Goal: Find specific page/section: Find specific page/section

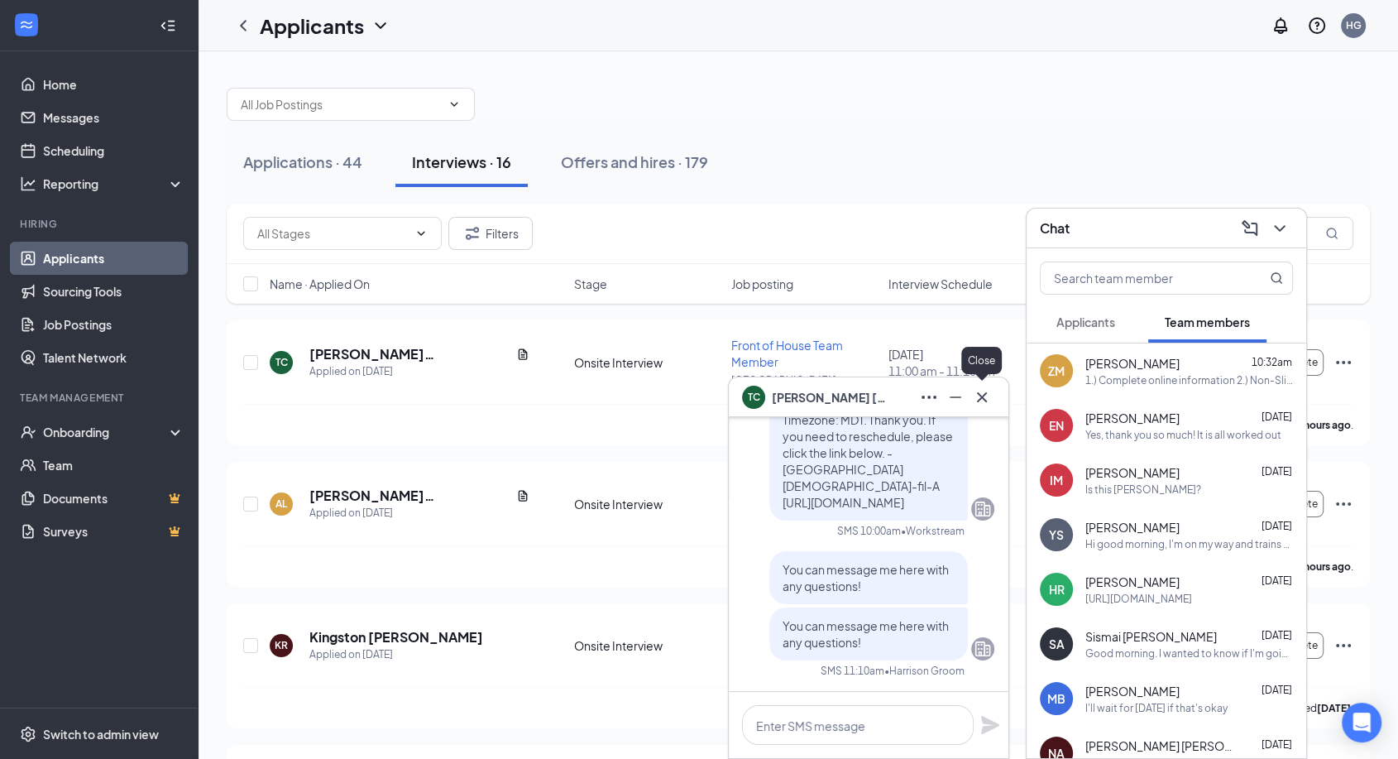
click at [987, 392] on icon "Cross" at bounding box center [982, 397] width 20 height 20
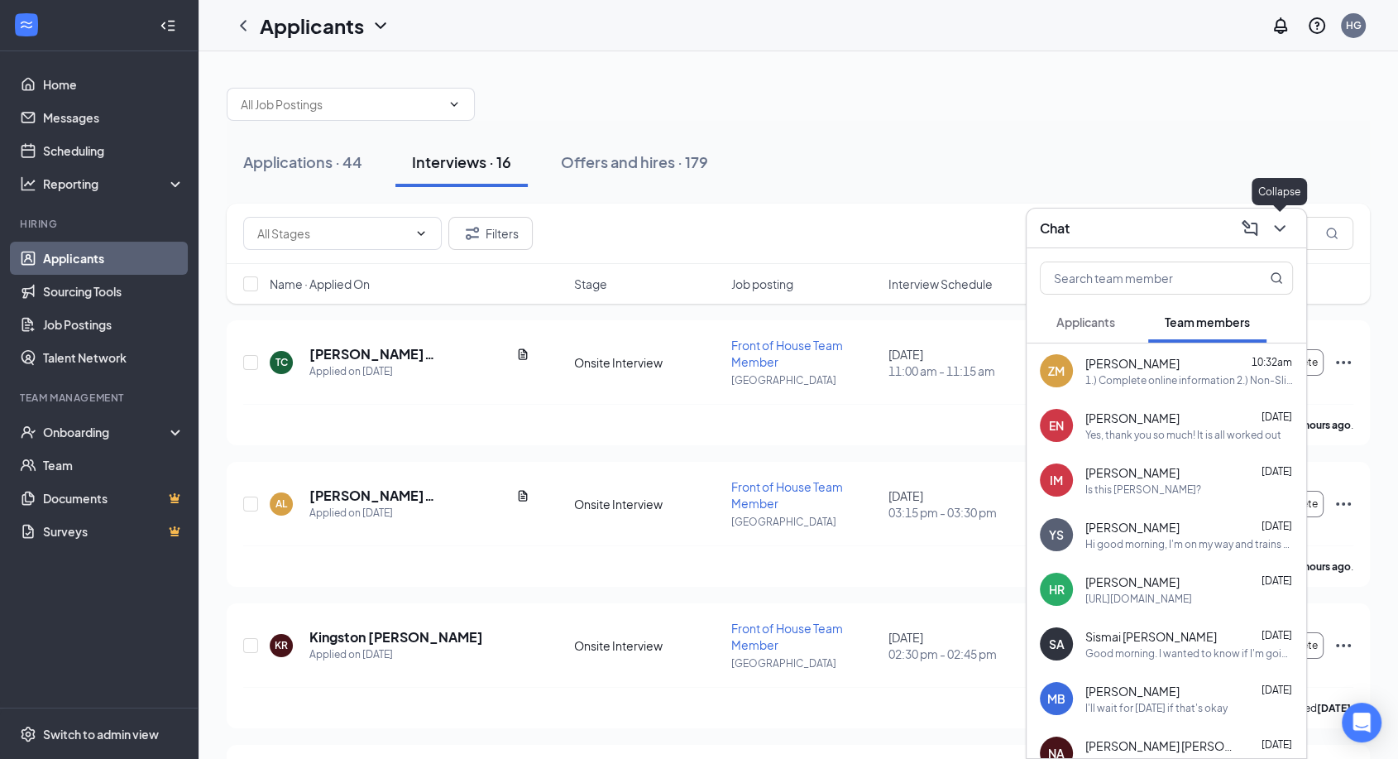
click at [1273, 230] on icon "ChevronDown" at bounding box center [1280, 228] width 20 height 20
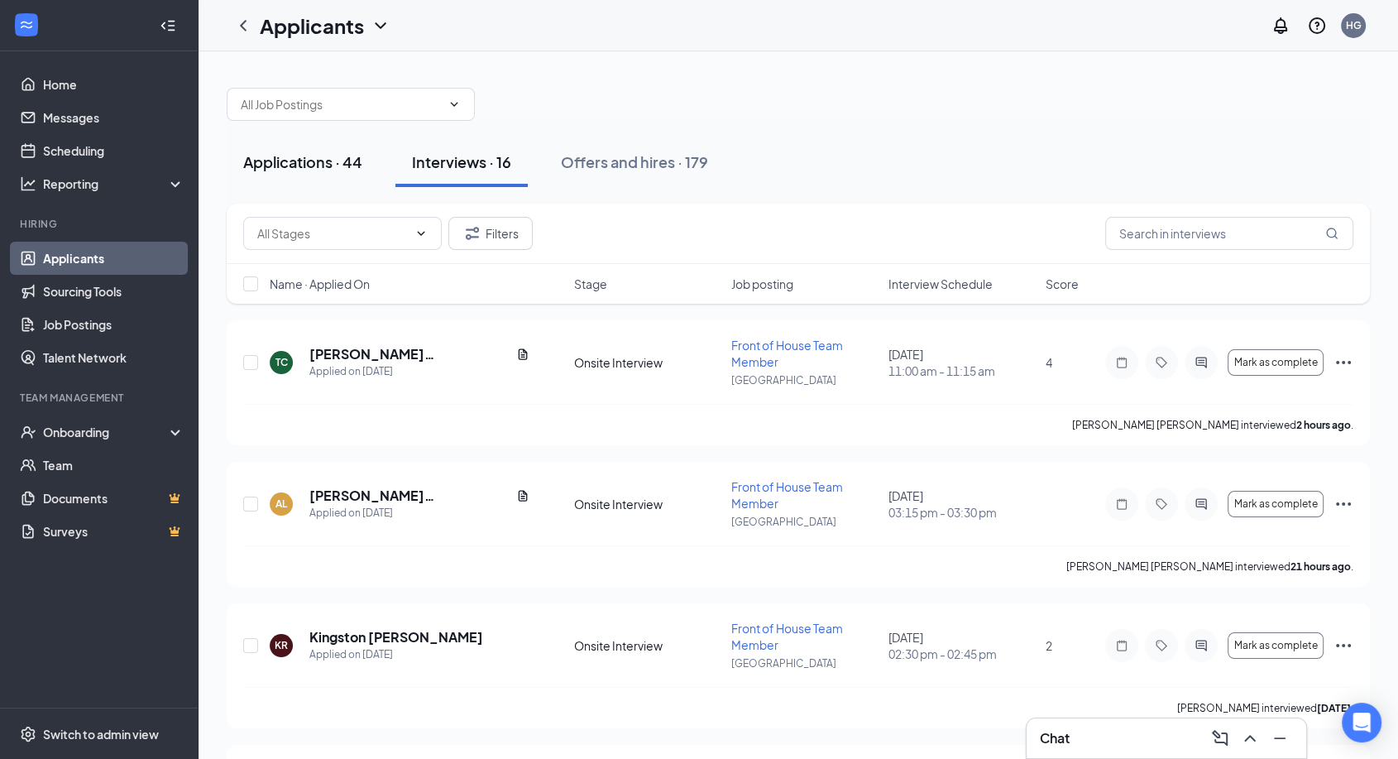
click at [331, 158] on div "Applications · 44" at bounding box center [302, 161] width 119 height 21
